Goal: Task Accomplishment & Management: Manage account settings

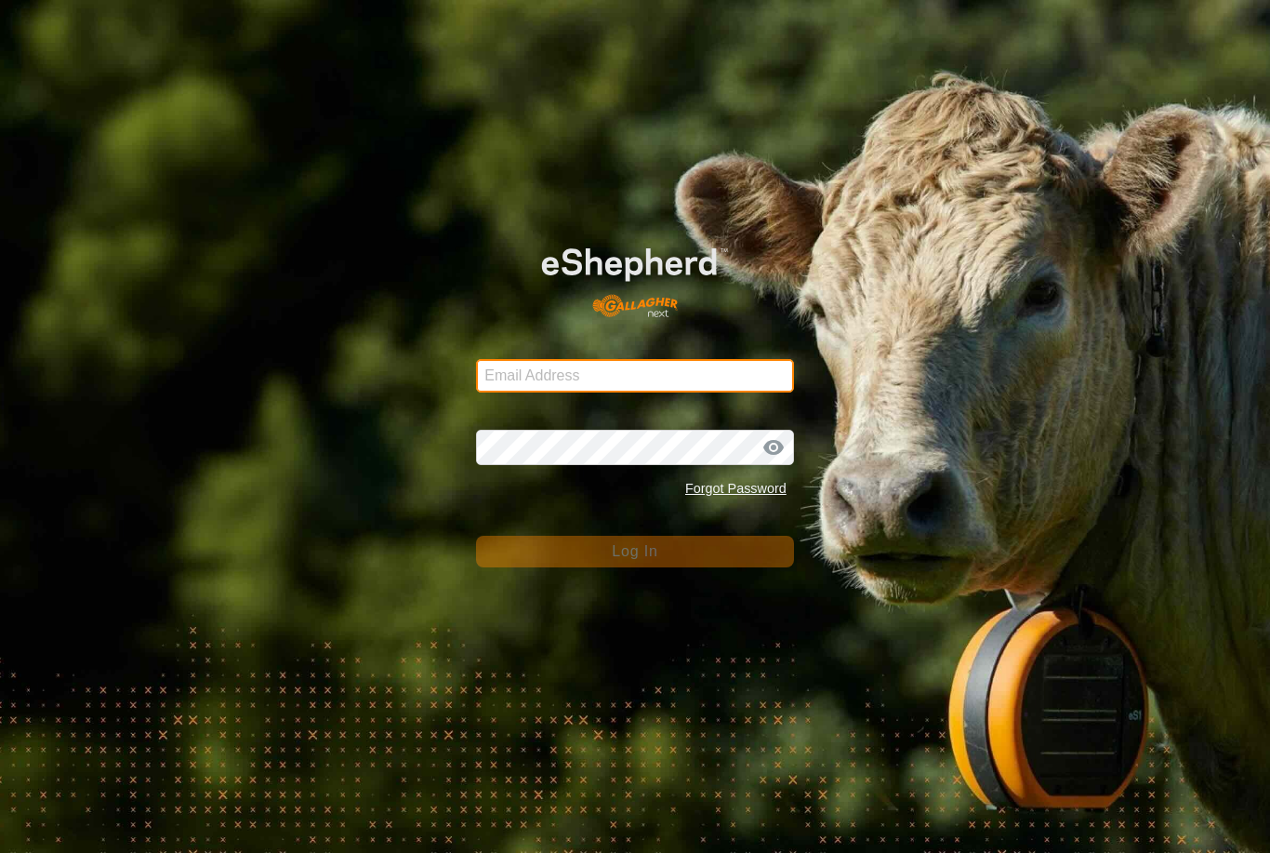
click at [659, 370] on input "Email Address" at bounding box center [635, 375] width 318 height 33
type input "[EMAIL_ADDRESS][DOMAIN_NAME]"
click at [635, 551] on button "Log In" at bounding box center [635, 552] width 318 height 32
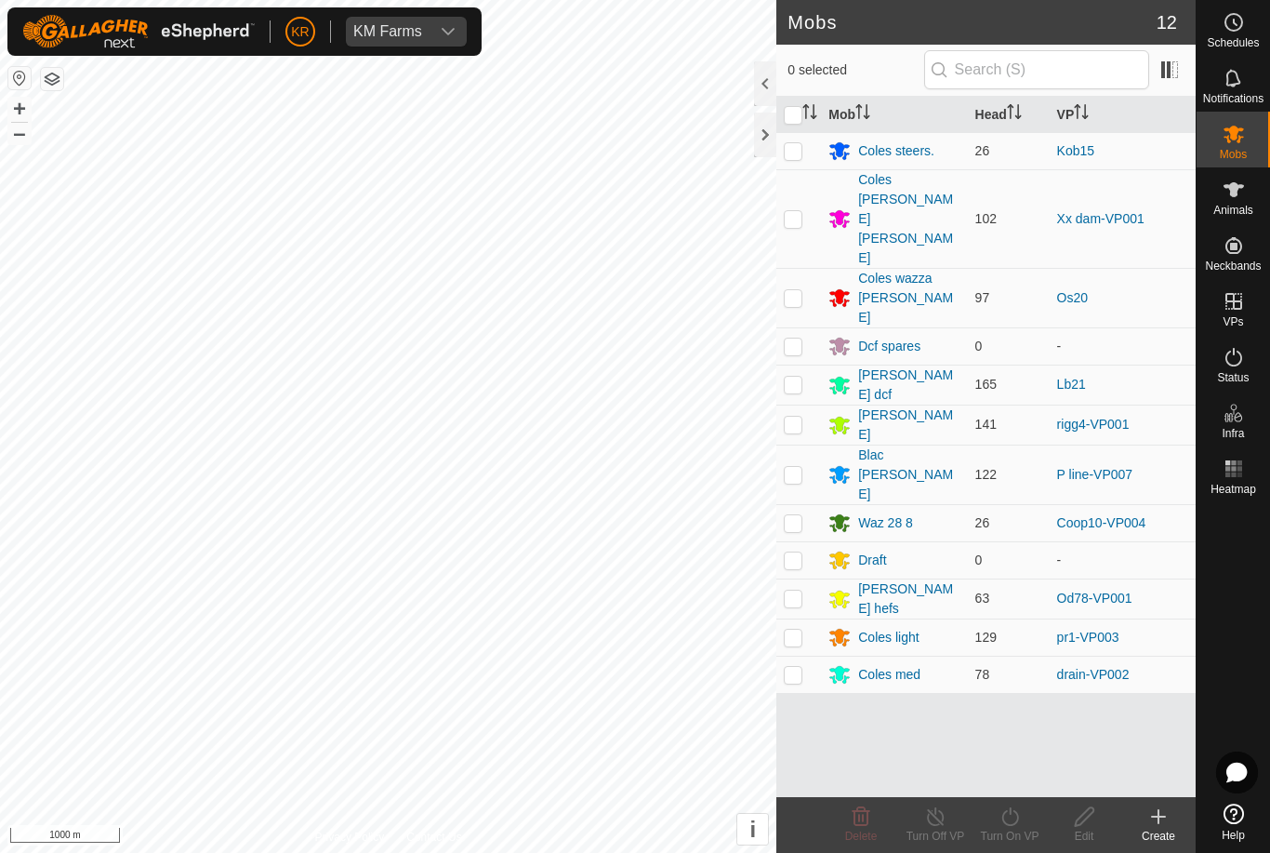
click at [796, 590] on p-checkbox at bounding box center [793, 597] width 19 height 15
checkbox input "true"
click at [1011, 819] on icon at bounding box center [1010, 816] width 23 height 22
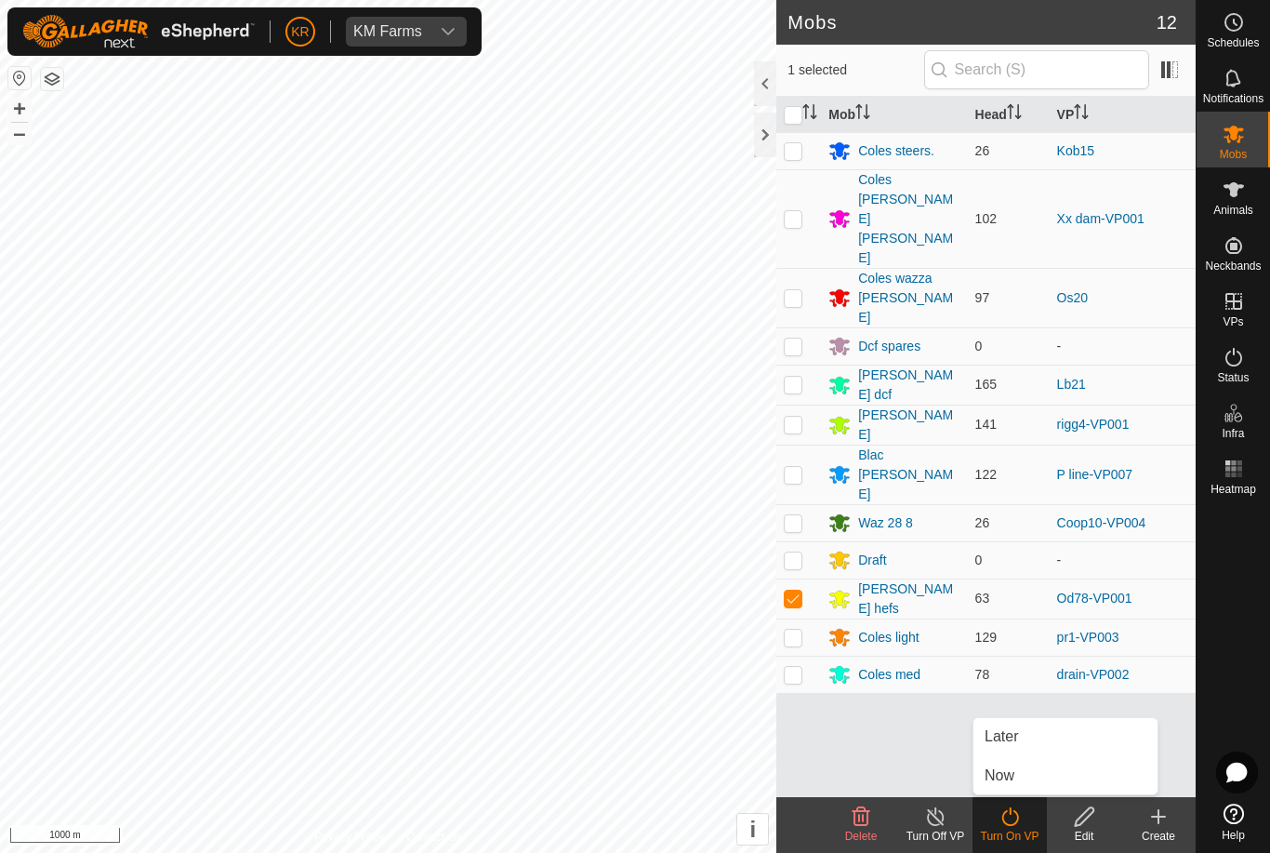
click at [1007, 777] on span "Now" at bounding box center [1000, 775] width 30 height 22
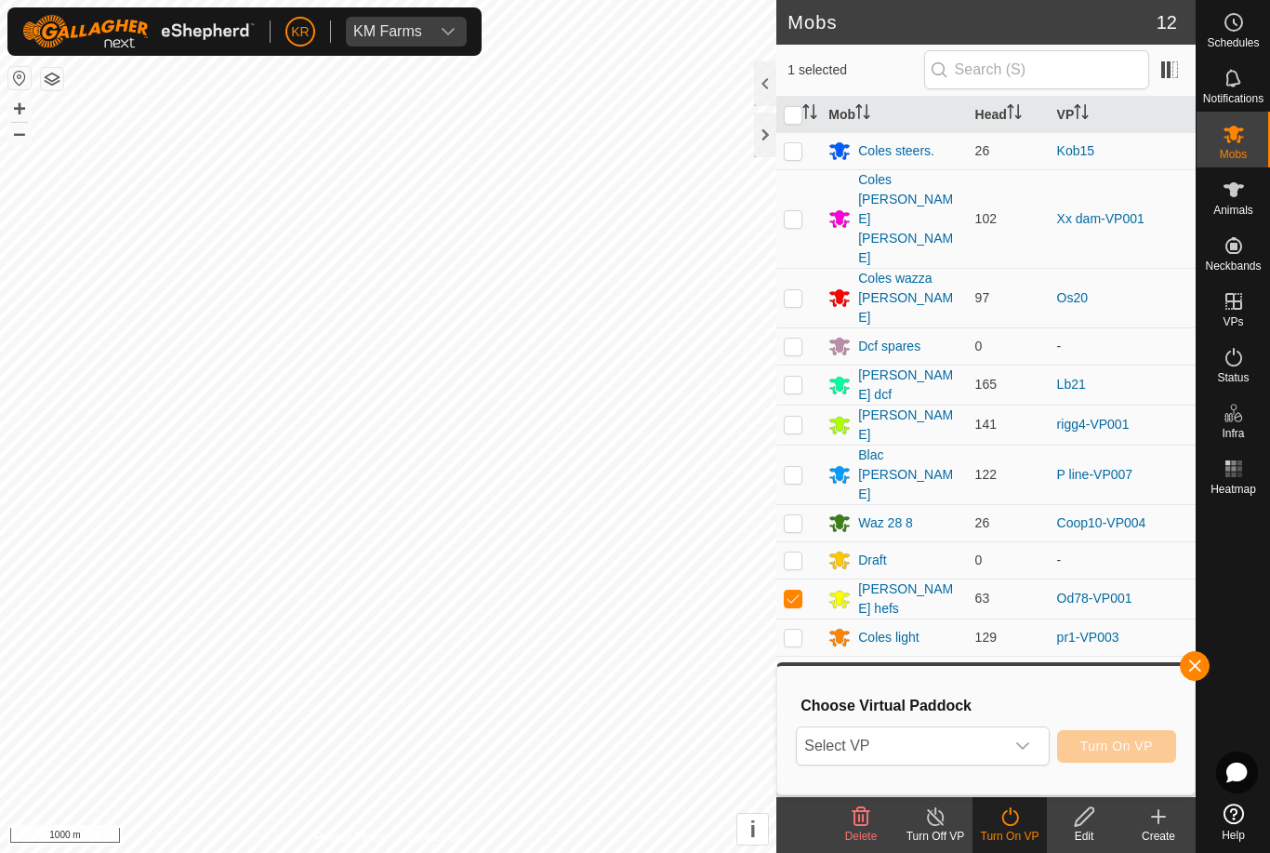
click at [928, 746] on span "Select VP" at bounding box center [900, 745] width 206 height 37
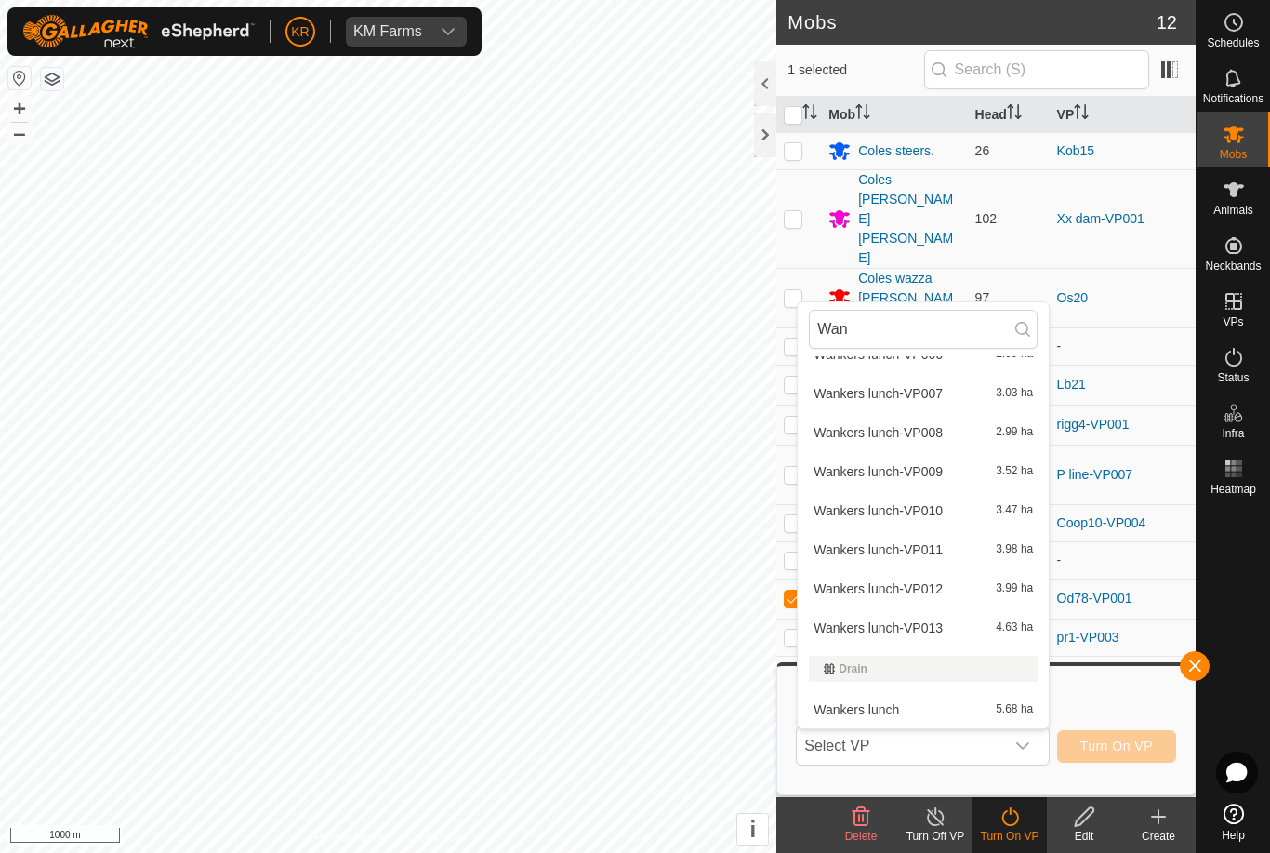
scroll to position [258, 0]
type input "Wan"
click at [916, 714] on div "Wankers lunch 5.68 ha" at bounding box center [923, 709] width 229 height 22
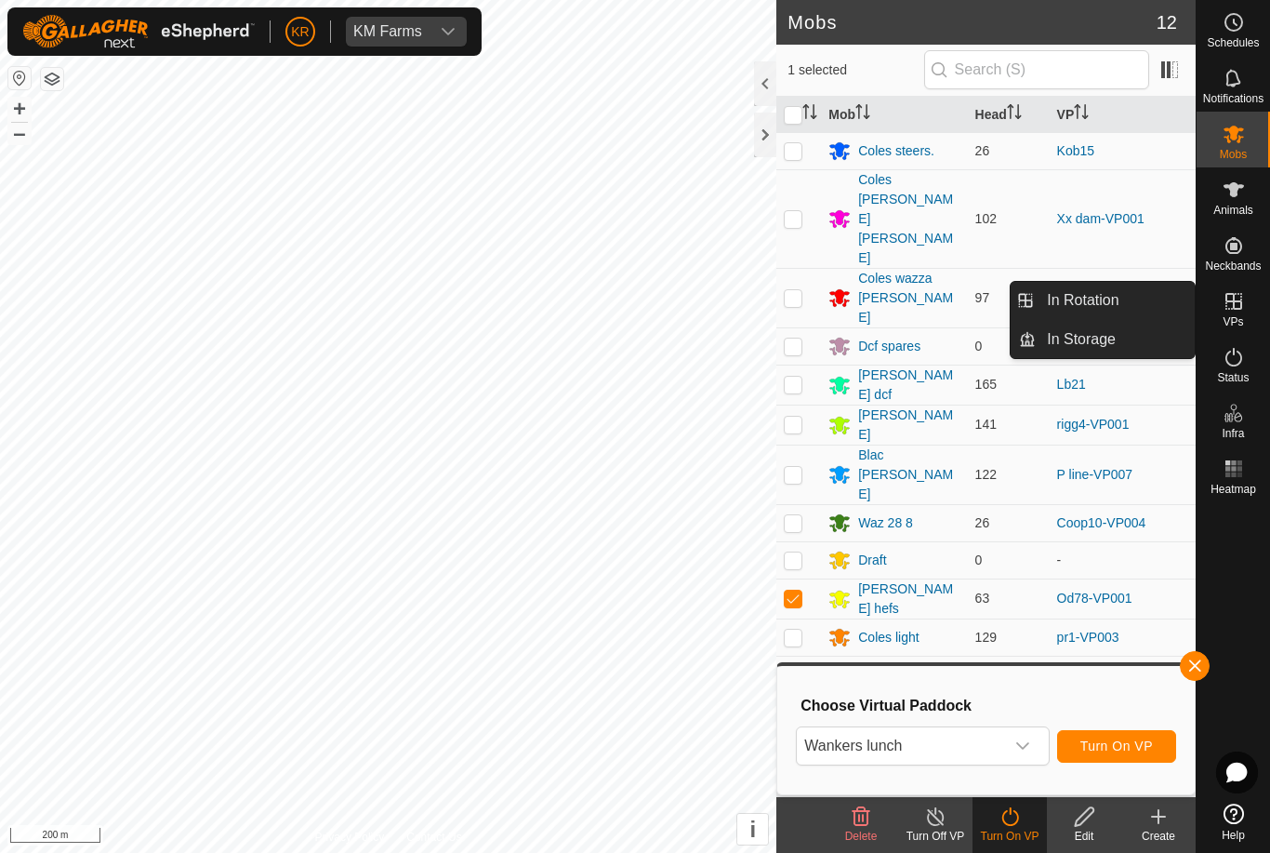
click at [1140, 307] on link "In Rotation" at bounding box center [1115, 300] width 159 height 37
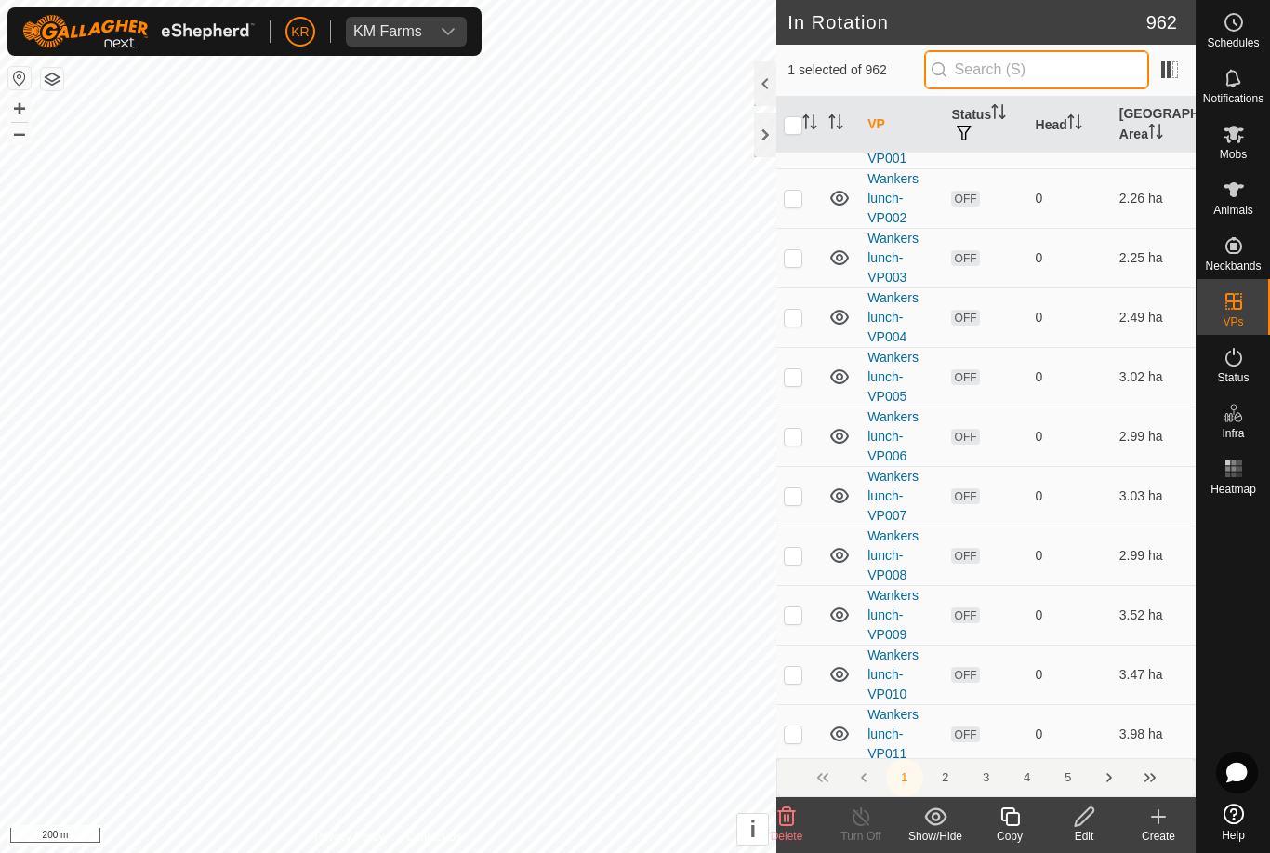
click at [1032, 71] on input "text" at bounding box center [1036, 69] width 225 height 39
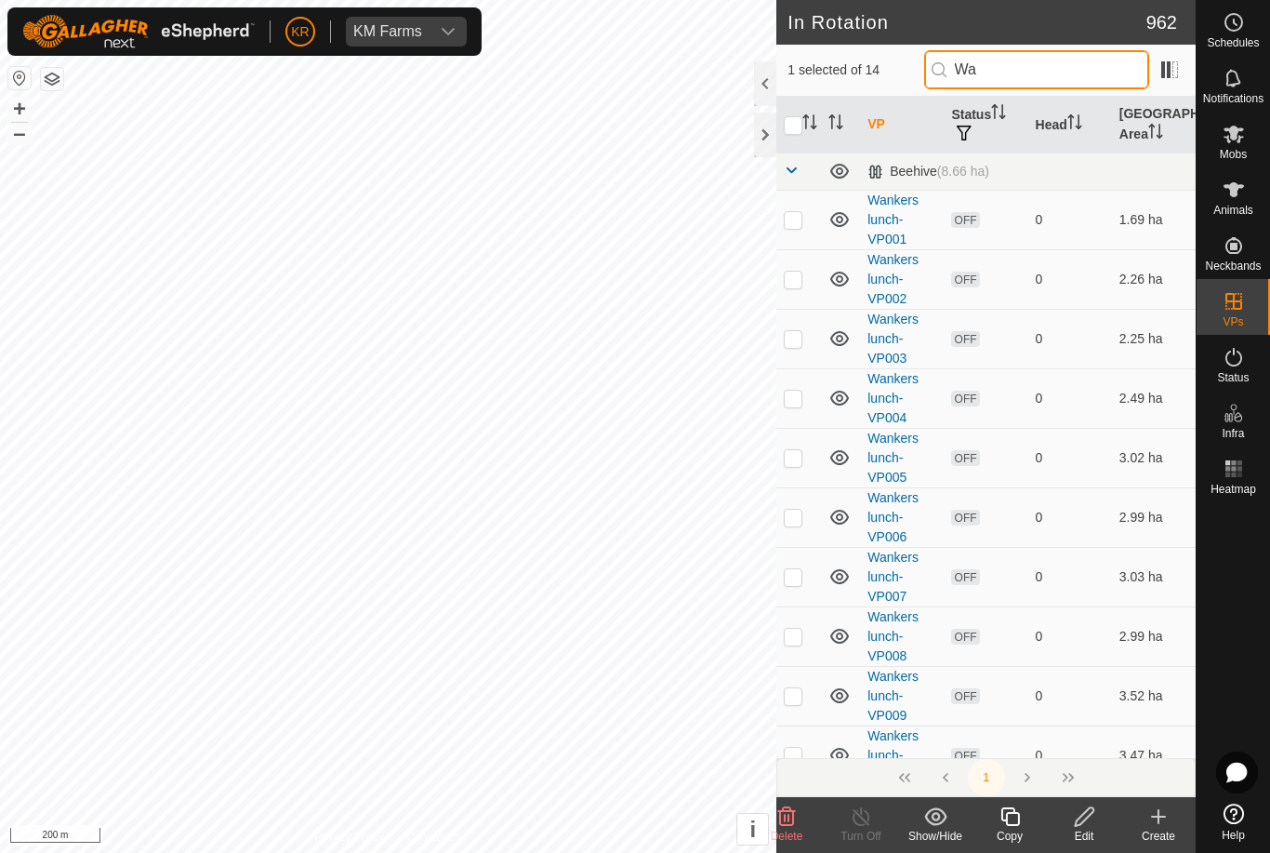
type input "Wan"
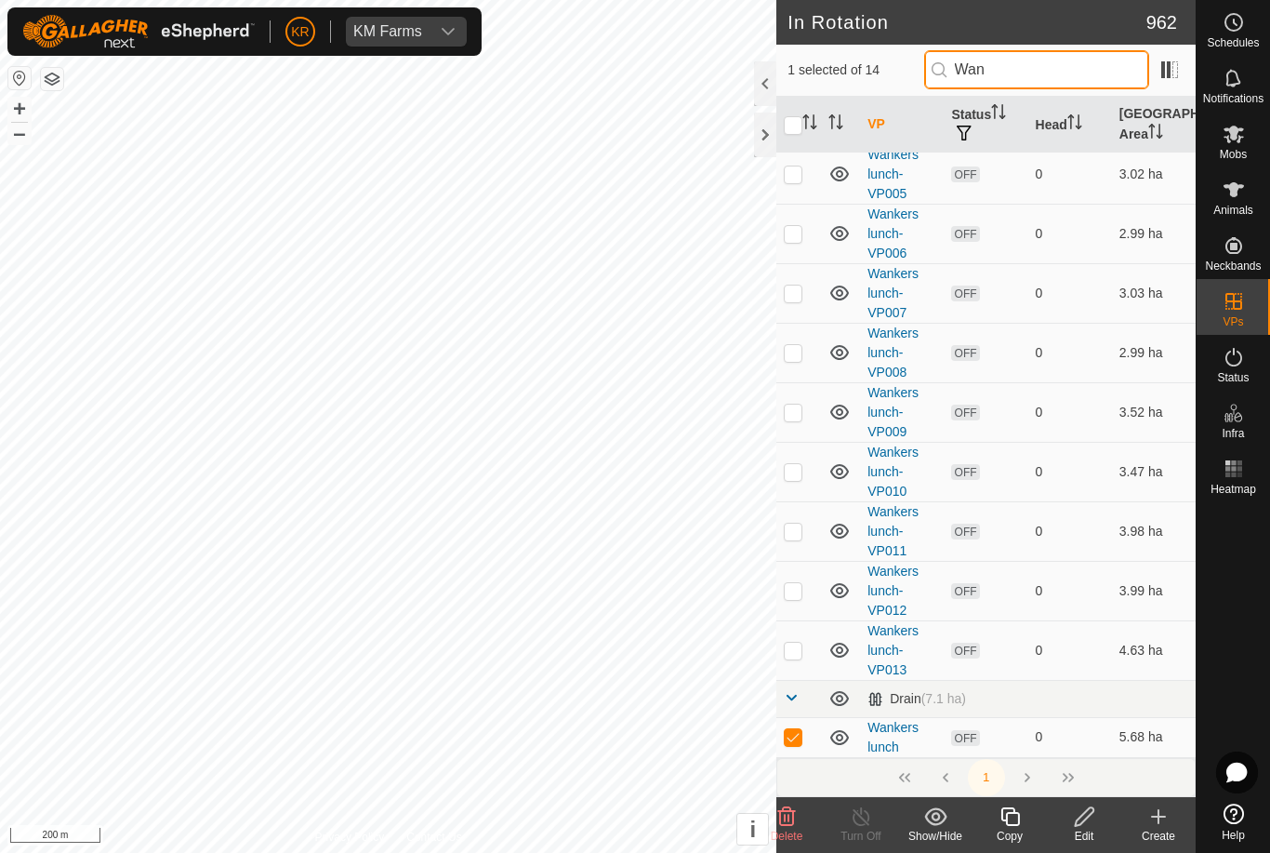
scroll to position [283, 0]
click at [1079, 828] on div "Edit" at bounding box center [1084, 836] width 74 height 17
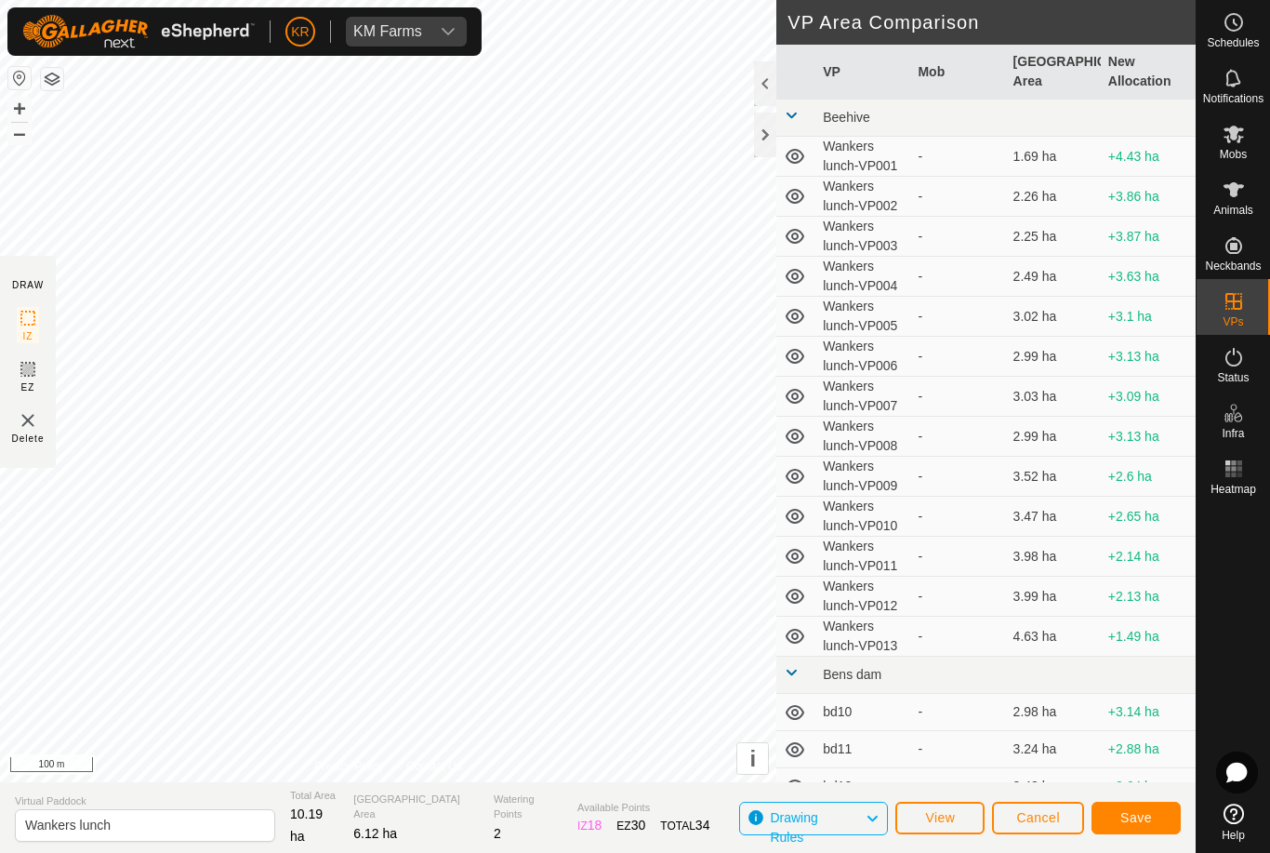
click at [1152, 817] on button "Save" at bounding box center [1136, 817] width 89 height 33
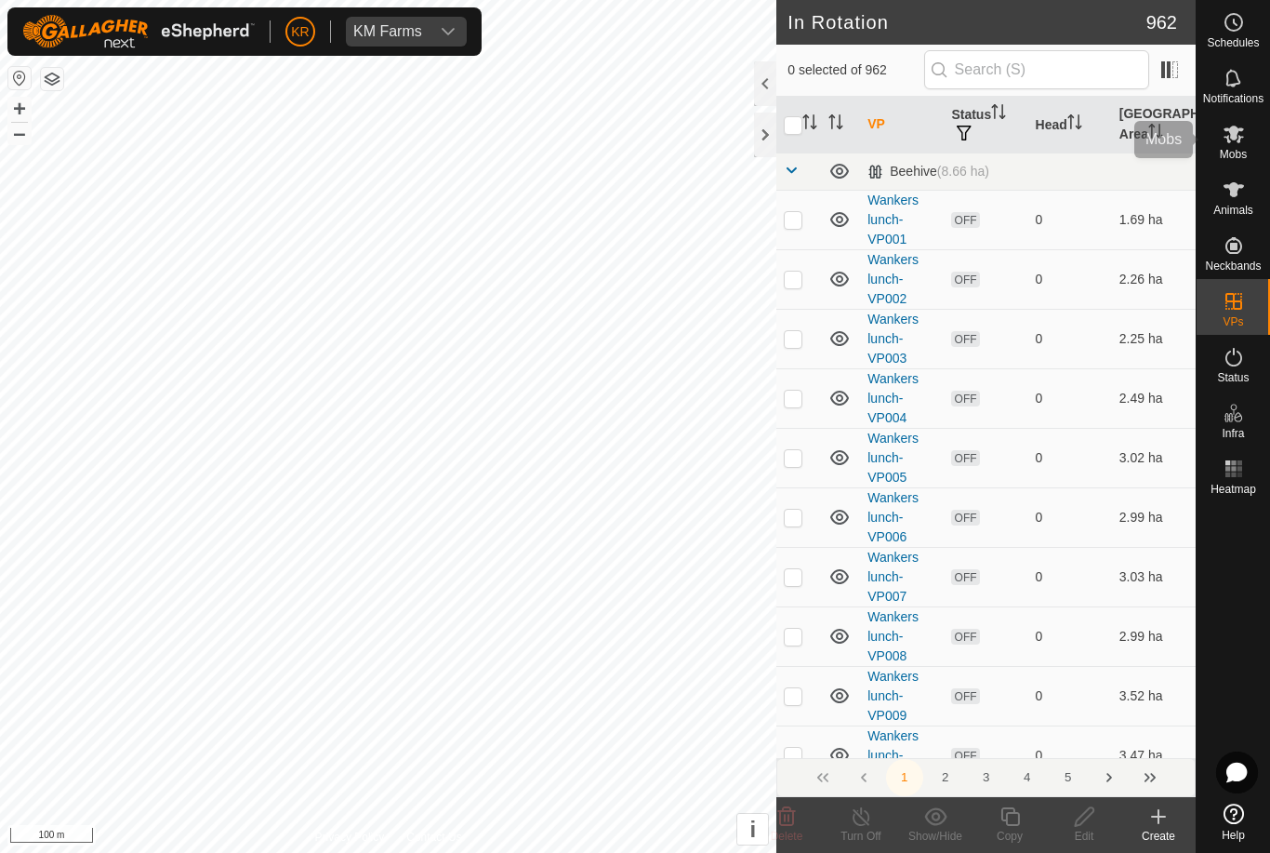
click at [1238, 152] on span "Mobs" at bounding box center [1233, 154] width 27 height 11
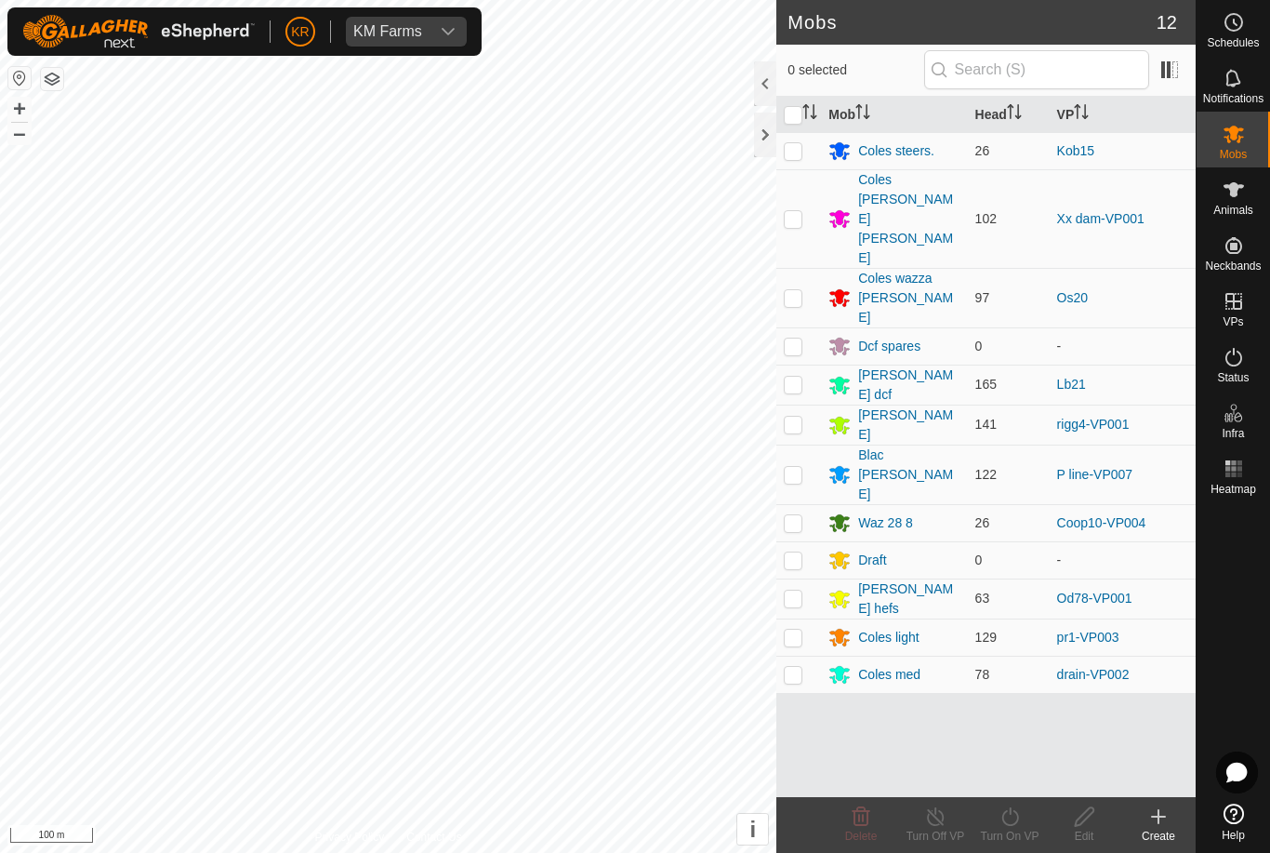
click at [794, 590] on p-checkbox at bounding box center [793, 597] width 19 height 15
checkbox input "true"
click at [1012, 819] on icon at bounding box center [1010, 816] width 23 height 22
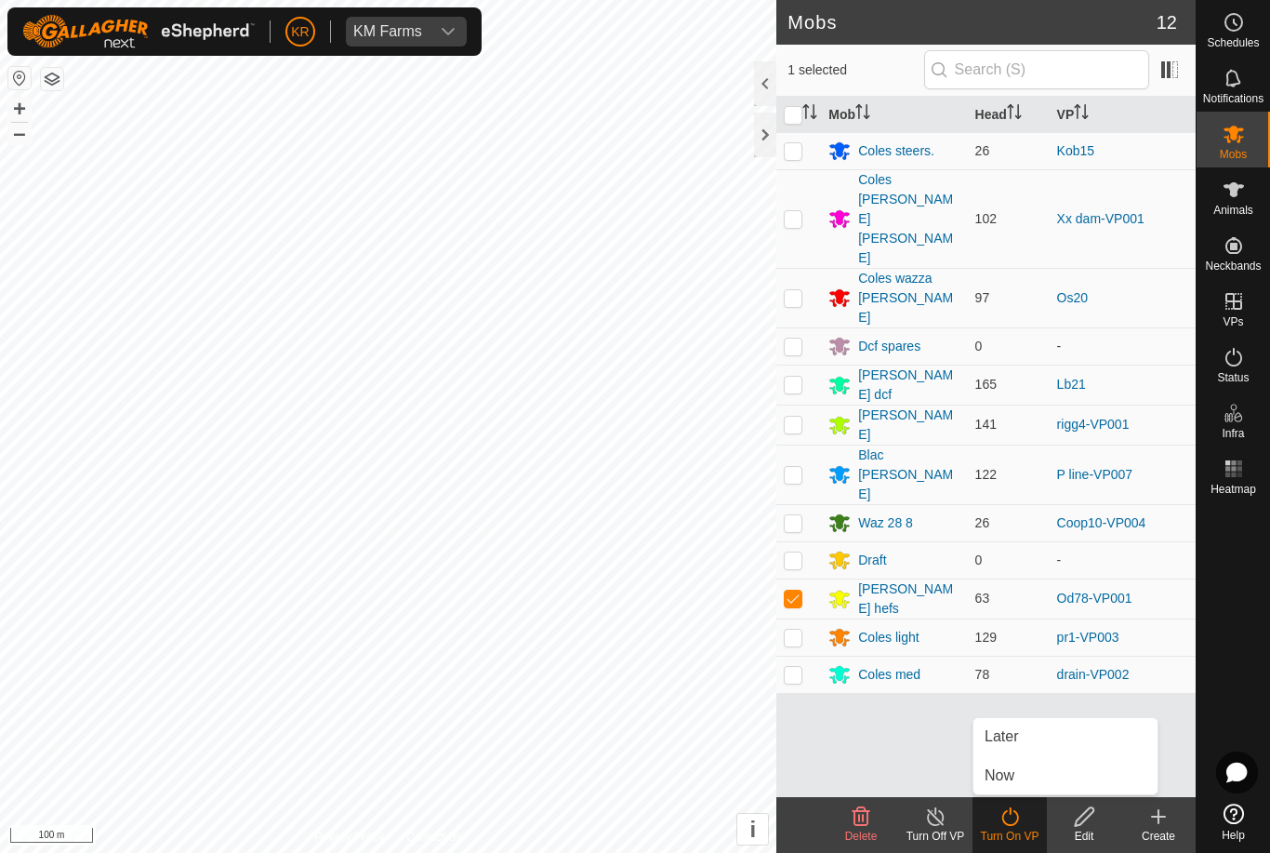
click at [1010, 775] on span "Now" at bounding box center [1000, 775] width 30 height 22
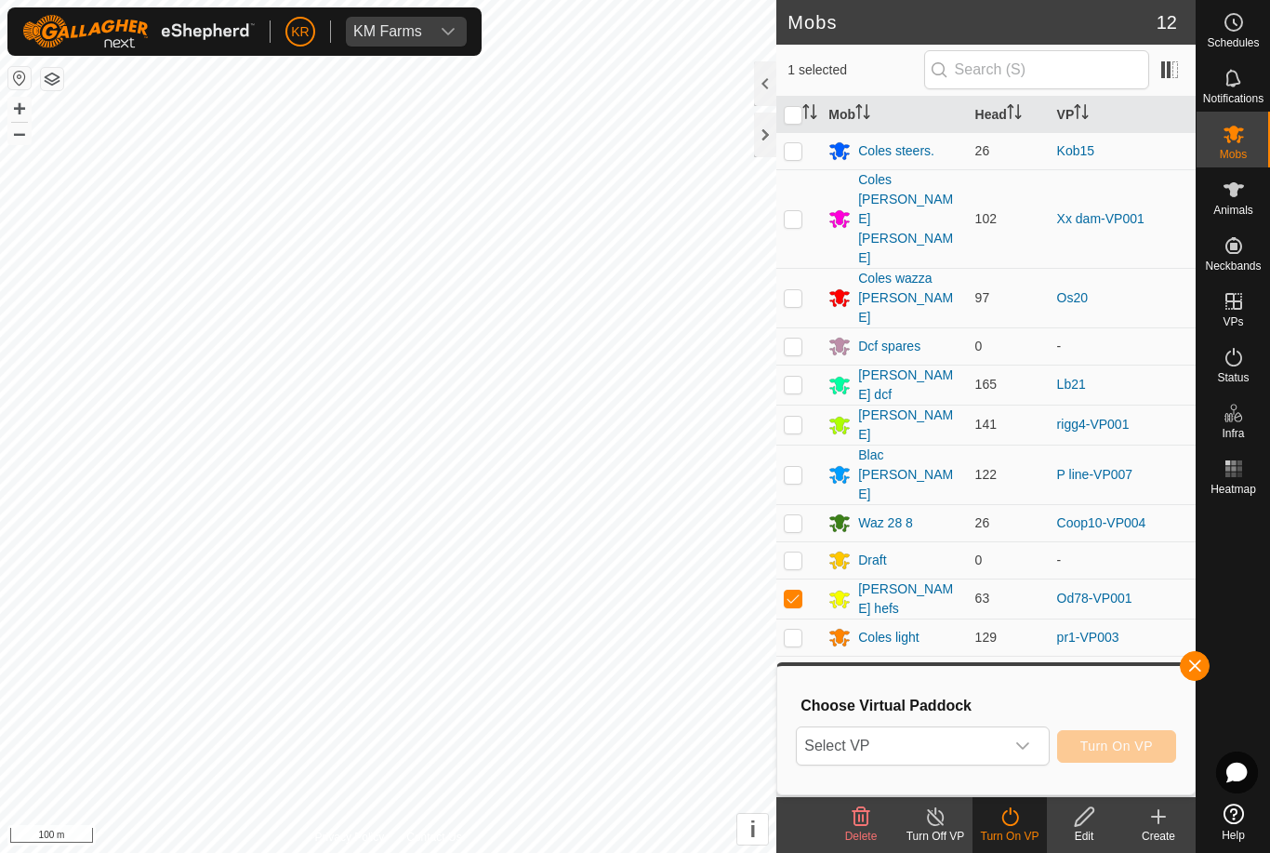
click at [864, 750] on span "Select VP" at bounding box center [900, 745] width 206 height 37
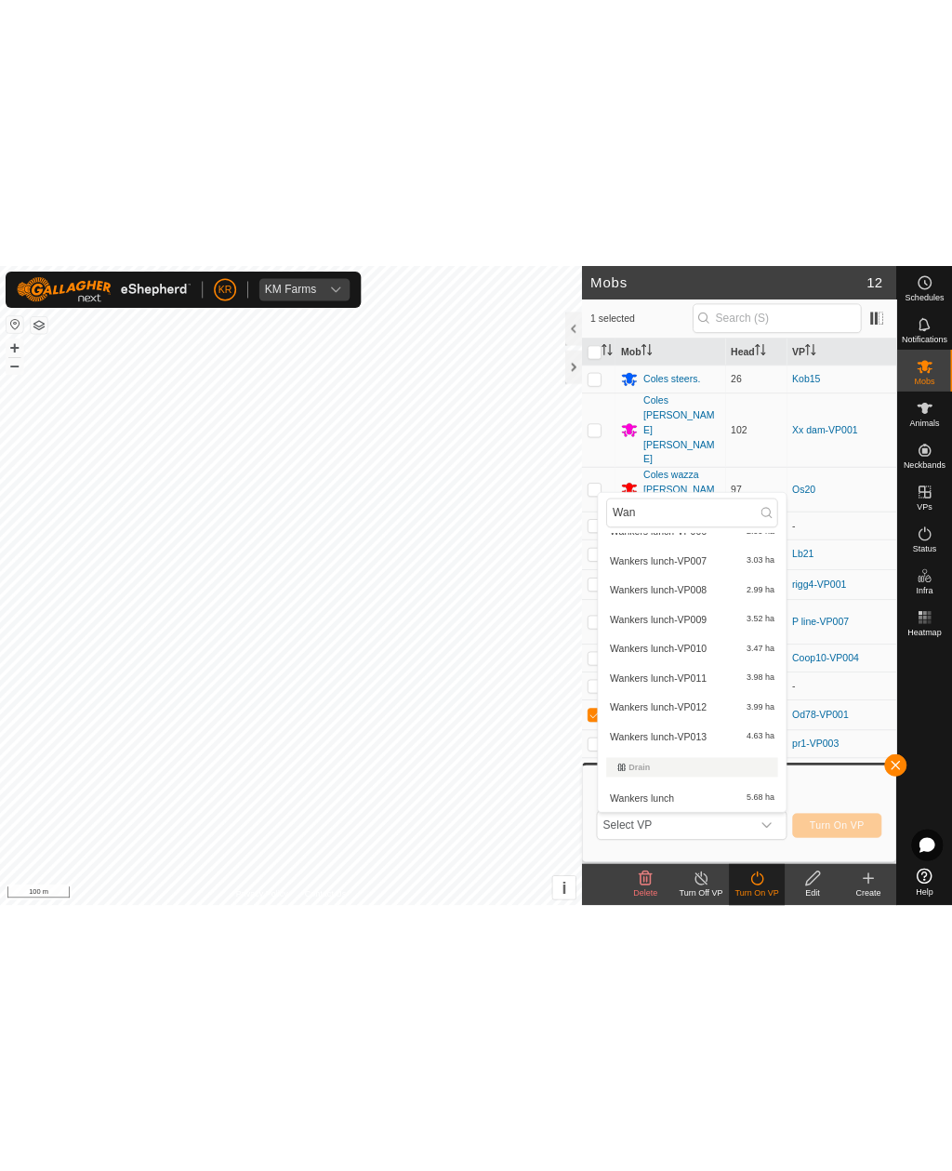
scroll to position [258, 0]
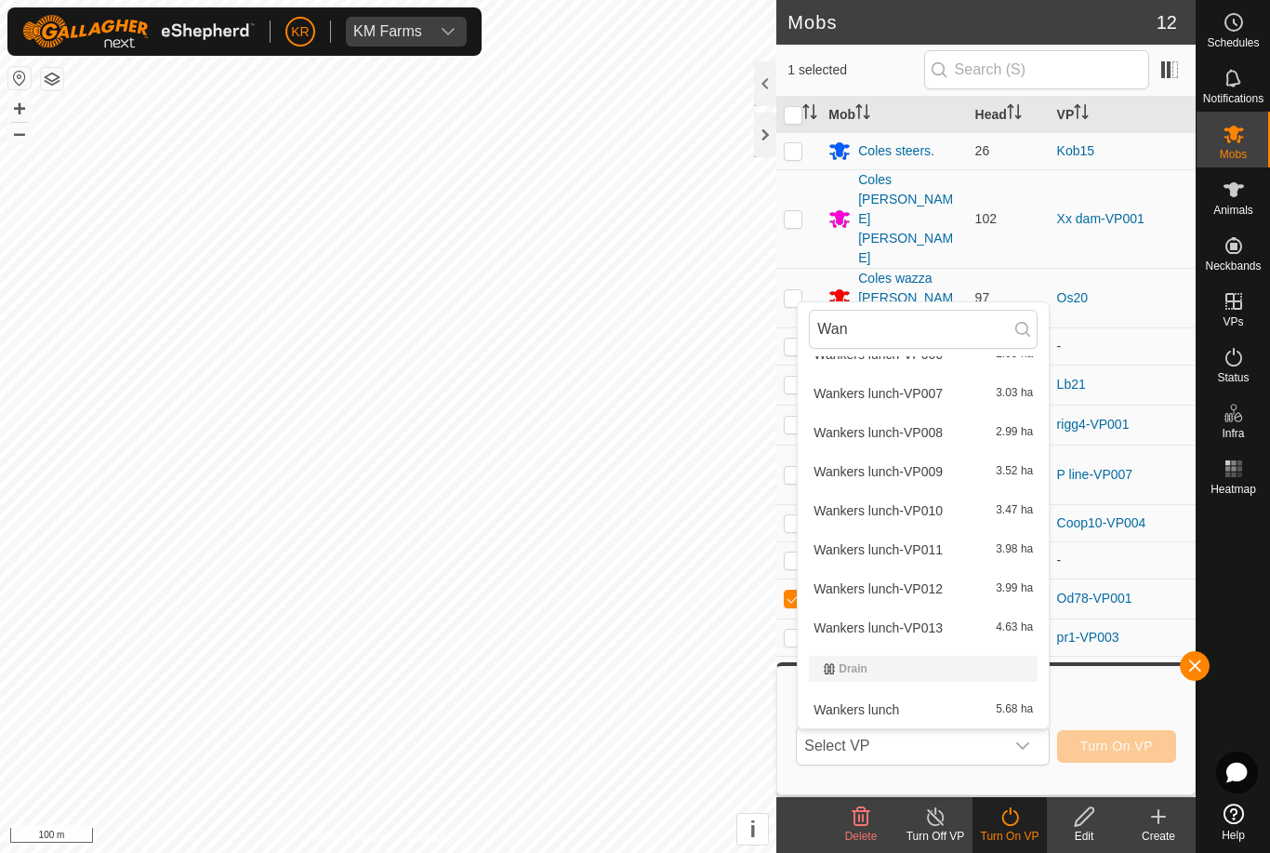
type input "Wan"
click at [874, 719] on div "Wankers lunch 5.68 ha" at bounding box center [923, 709] width 229 height 22
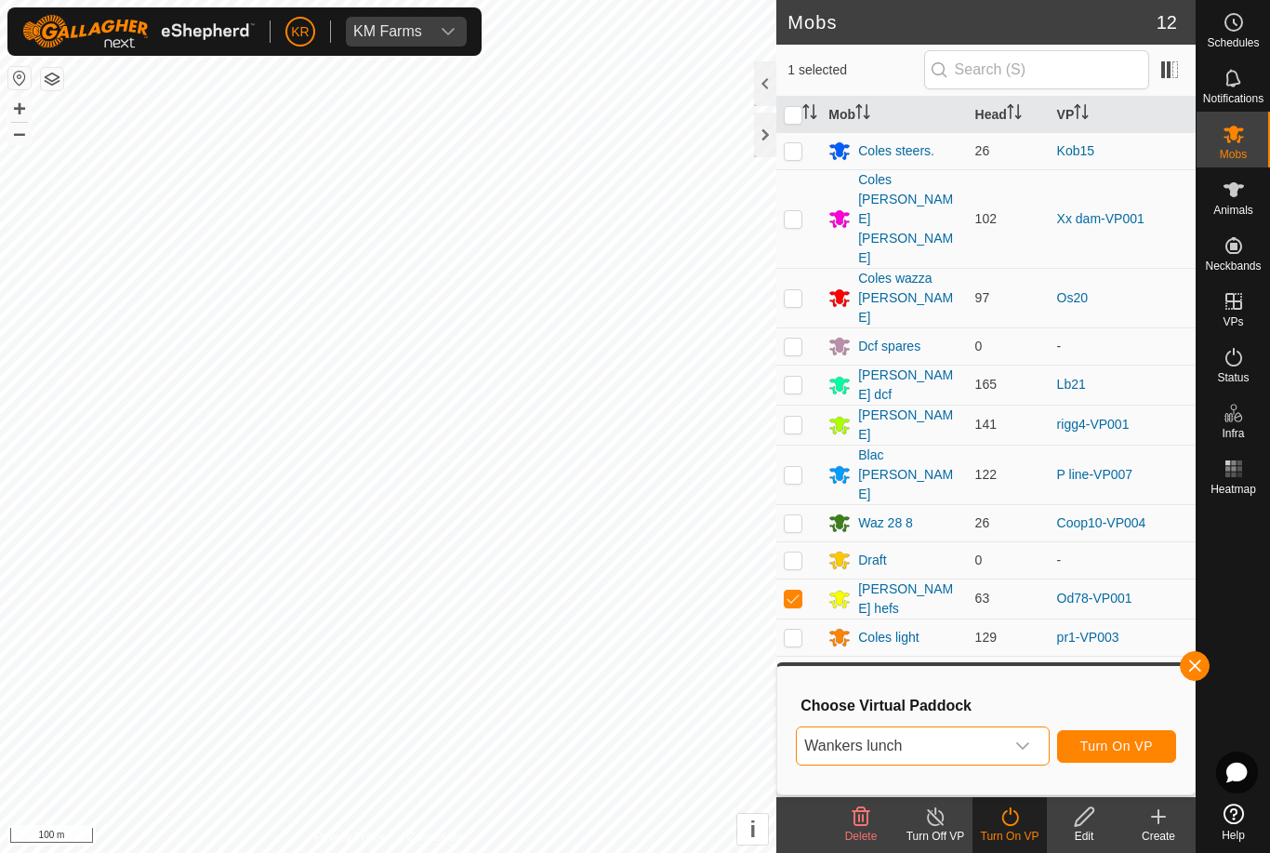
click at [1134, 742] on span "Turn On VP" at bounding box center [1116, 745] width 73 height 15
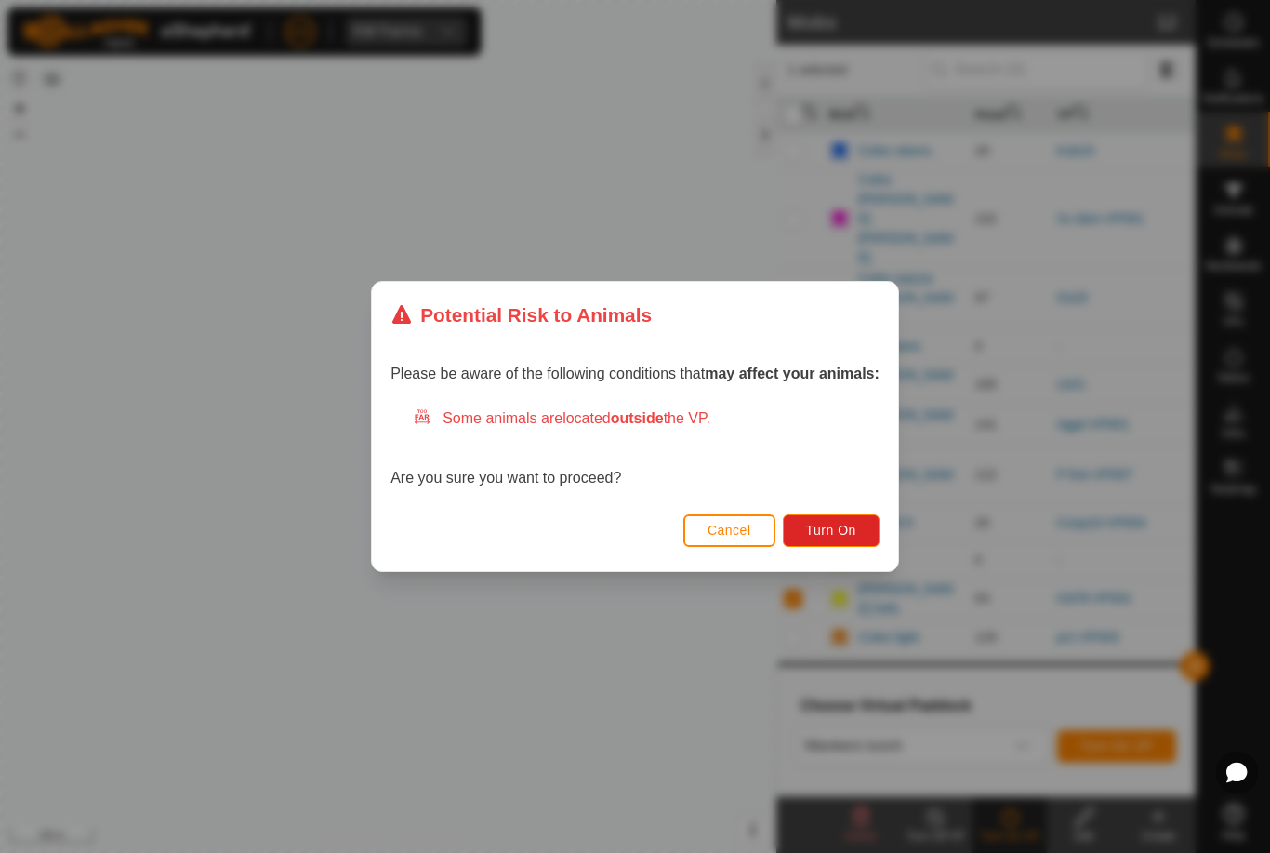
click at [865, 541] on button "Turn On" at bounding box center [831, 530] width 97 height 33
